Goal: Task Accomplishment & Management: Complete application form

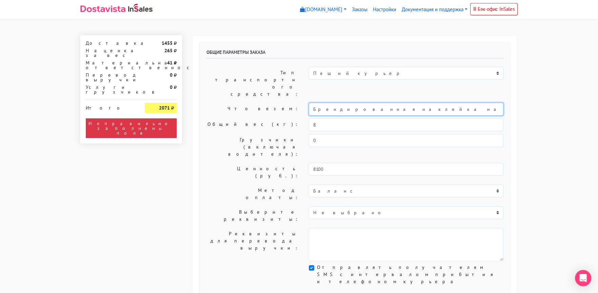
drag, startPoint x: 398, startPoint y: 89, endPoint x: 269, endPoint y: 87, distance: 128.1
click at [270, 103] on div "Что везем: Брендированная наклейка на упаковку печенья с предсказанием" at bounding box center [354, 109] width 307 height 13
click at [309, 103] on input "Печенья с предсказанием" at bounding box center [406, 109] width 195 height 13
type input "Короб: 30*30*30 см, 2 кг // Печенья с предсказанием"
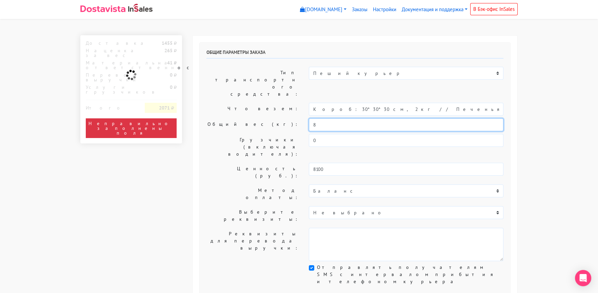
drag, startPoint x: 323, startPoint y: 102, endPoint x: 287, endPoint y: 106, distance: 36.2
click at [287, 118] on div "Общий вес (кг): 8" at bounding box center [354, 124] width 307 height 13
type input "2"
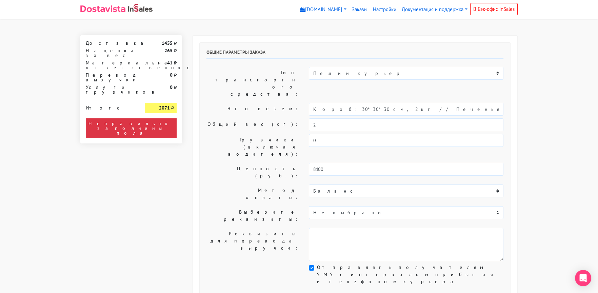
click at [238, 118] on label "Общий вес (кг):" at bounding box center [252, 124] width 102 height 13
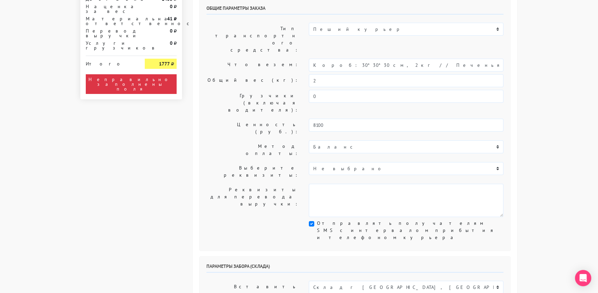
scroll to position [169, 0]
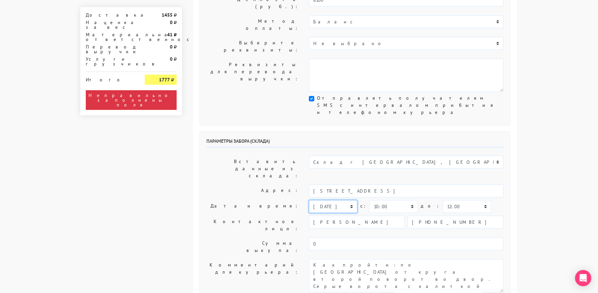
click at [326, 200] on select "[DATE] [DATE] [DATE] [DATE] [DATE] [DATE] [DATE] [DATE] [DATE]" at bounding box center [333, 206] width 48 height 13
select select "[DATE]"
click at [309, 200] on select "[DATE] [DATE] [DATE] [DATE] [DATE] [DATE] [DATE] [DATE] [DATE]" at bounding box center [333, 206] width 48 height 13
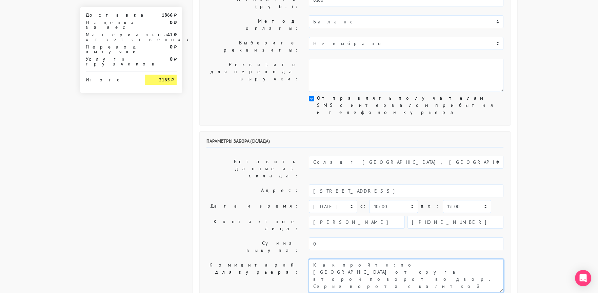
click at [311, 259] on textarea "Как пройти: по [GEOGRAPHIC_DATA] от круга второй поворот во двор. Серые ворота …" at bounding box center [406, 275] width 195 height 33
type textarea "Заказ 30720. Как пройти: по [GEOGRAPHIC_DATA] от круга второй поворот во двор. …"
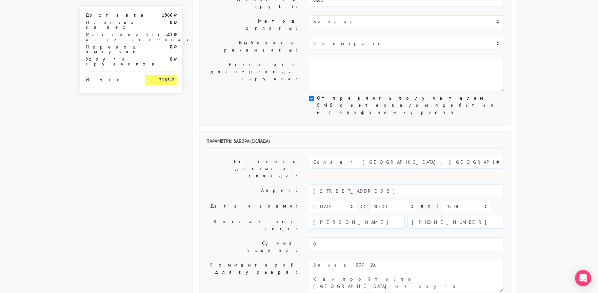
click at [229, 149] on div "Параметры забора (склада) Вставить данные из склада: Склад г [GEOGRAPHIC_DATA],…" at bounding box center [355, 217] width 311 height 170
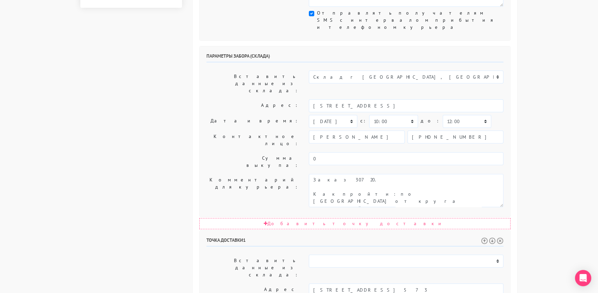
scroll to position [305, 0]
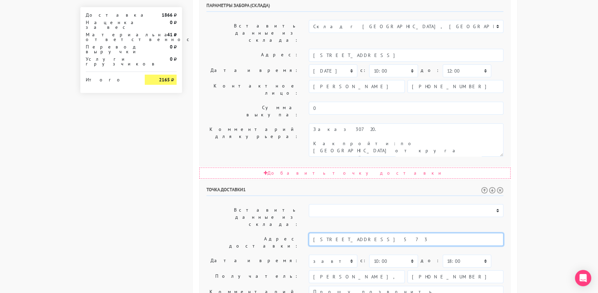
click at [366, 233] on input "[STREET_ADDRESS] 573" at bounding box center [406, 239] width 195 height 13
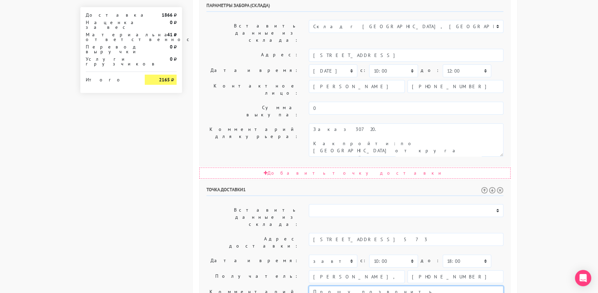
drag, startPoint x: 413, startPoint y: 180, endPoint x: 433, endPoint y: 214, distance: 39.4
click at [433, 214] on div "Точка доставки 1 Вставить данные из склада: Склад г [GEOGRAPHIC_DATA], [GEOGRAP…" at bounding box center [355, 297] width 311 height 235
type textarea "Прошу позвонить получателю перед выездом. До 18.00."
click at [443, 255] on select "00:00 00:30 01:00 01:30 02:00 02:30 03:00 03:30 04:00 04:30 05:00 05:30 06:00 0…" at bounding box center [467, 261] width 48 height 13
select select "17:30"
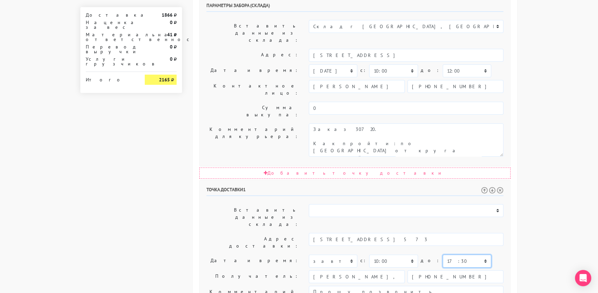
click at [443, 255] on select "00:00 00:30 01:00 01:30 02:00 02:30 03:00 03:30 04:00 04:30 05:00 05:30 06:00 0…" at bounding box center [467, 261] width 48 height 13
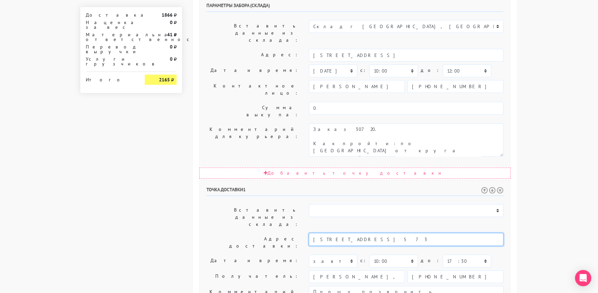
drag, startPoint x: 372, startPoint y: 136, endPoint x: 407, endPoint y: 138, distance: 35.0
click at [407, 233] on input "[STREET_ADDRESS] 573" at bounding box center [406, 239] width 195 height 13
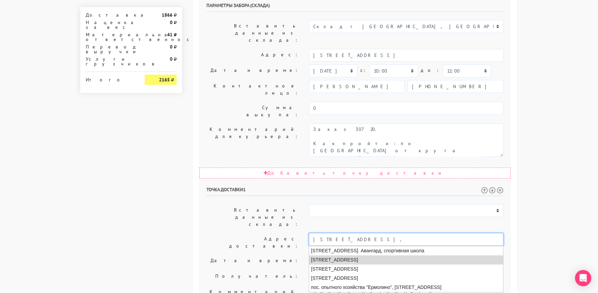
click at [393, 255] on li "[STREET_ADDRESS]" at bounding box center [406, 259] width 194 height 9
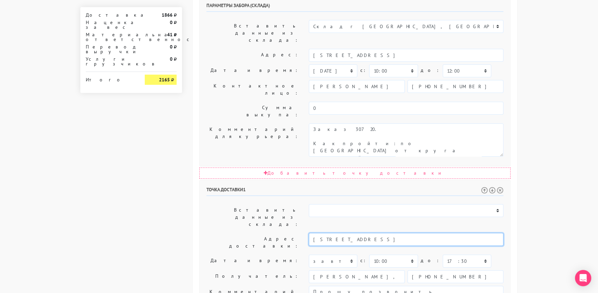
type input "[STREET_ADDRESS]"
click at [215, 233] on label "Адрес доставки:" at bounding box center [252, 242] width 102 height 19
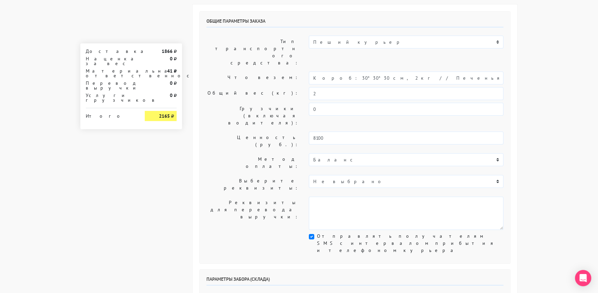
scroll to position [0, 0]
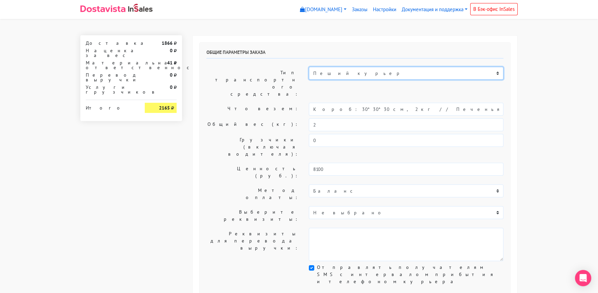
click at [329, 73] on select "Пеший курьер Легковой автомобиль Каблук (до 700 кг) Микроавтобус / портер (до […" at bounding box center [406, 73] width 195 height 13
click at [309, 67] on select "Пеший курьер Легковой автомобиль Каблук (до 700 кг) Микроавтобус / портер (до […" at bounding box center [406, 73] width 195 height 13
click at [328, 72] on select "Пеший курьер Легковой автомобиль Каблук (до 700 кг) Микроавтобус / портер (до […" at bounding box center [406, 73] width 195 height 13
select select "6"
click at [309, 67] on select "Пеший курьер Легковой автомобиль Каблук (до 700 кг) Микроавтобус / портер (до […" at bounding box center [406, 73] width 195 height 13
